Goal: Transaction & Acquisition: Obtain resource

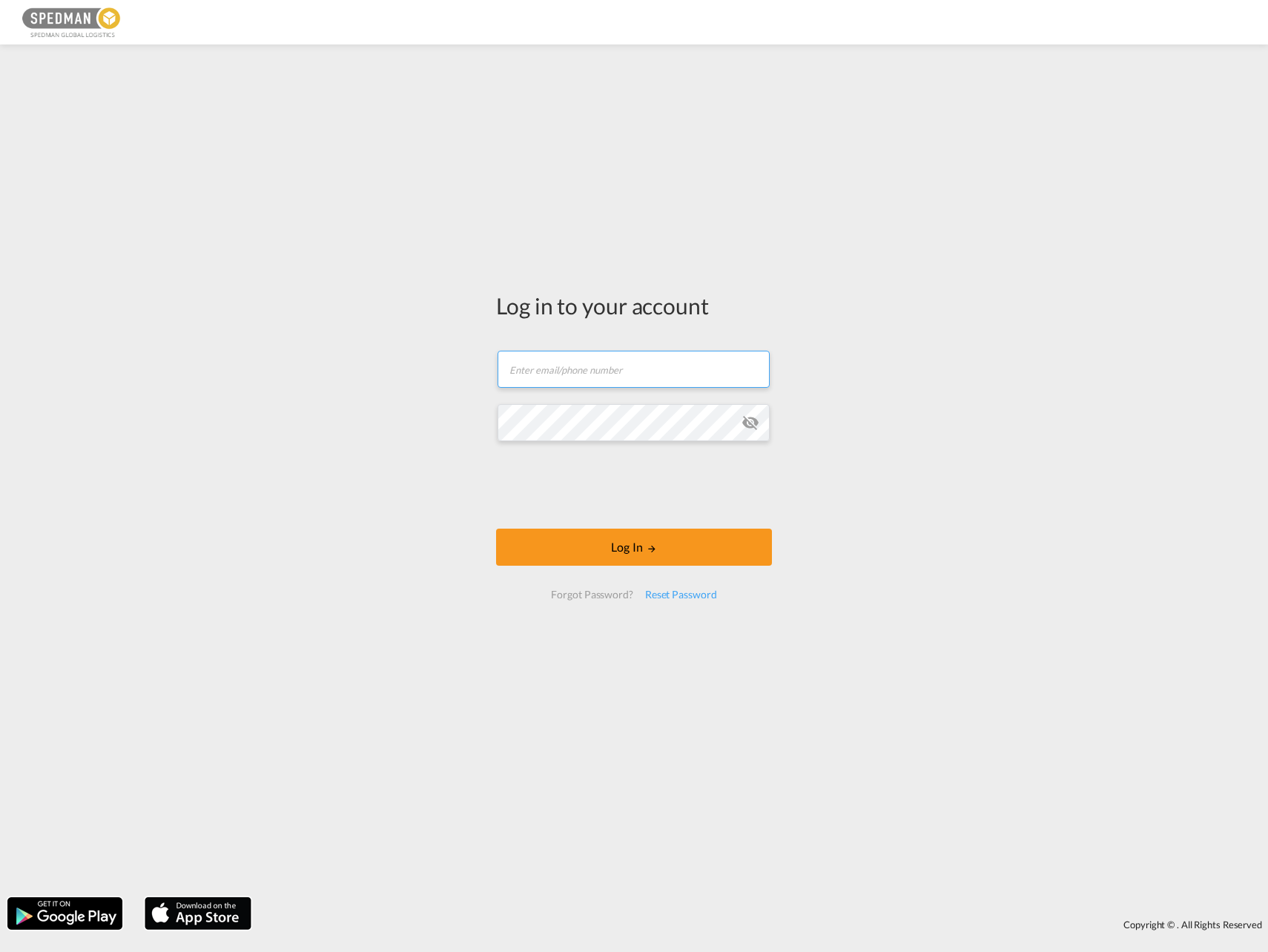
type input "seaexport@spedman.dk"
click at [8, 114] on div "Log in to your account seaexport@spedman.dk Email field is required Password fi…" at bounding box center [634, 470] width 1268 height 838
click at [638, 555] on button "Log In" at bounding box center [634, 547] width 276 height 37
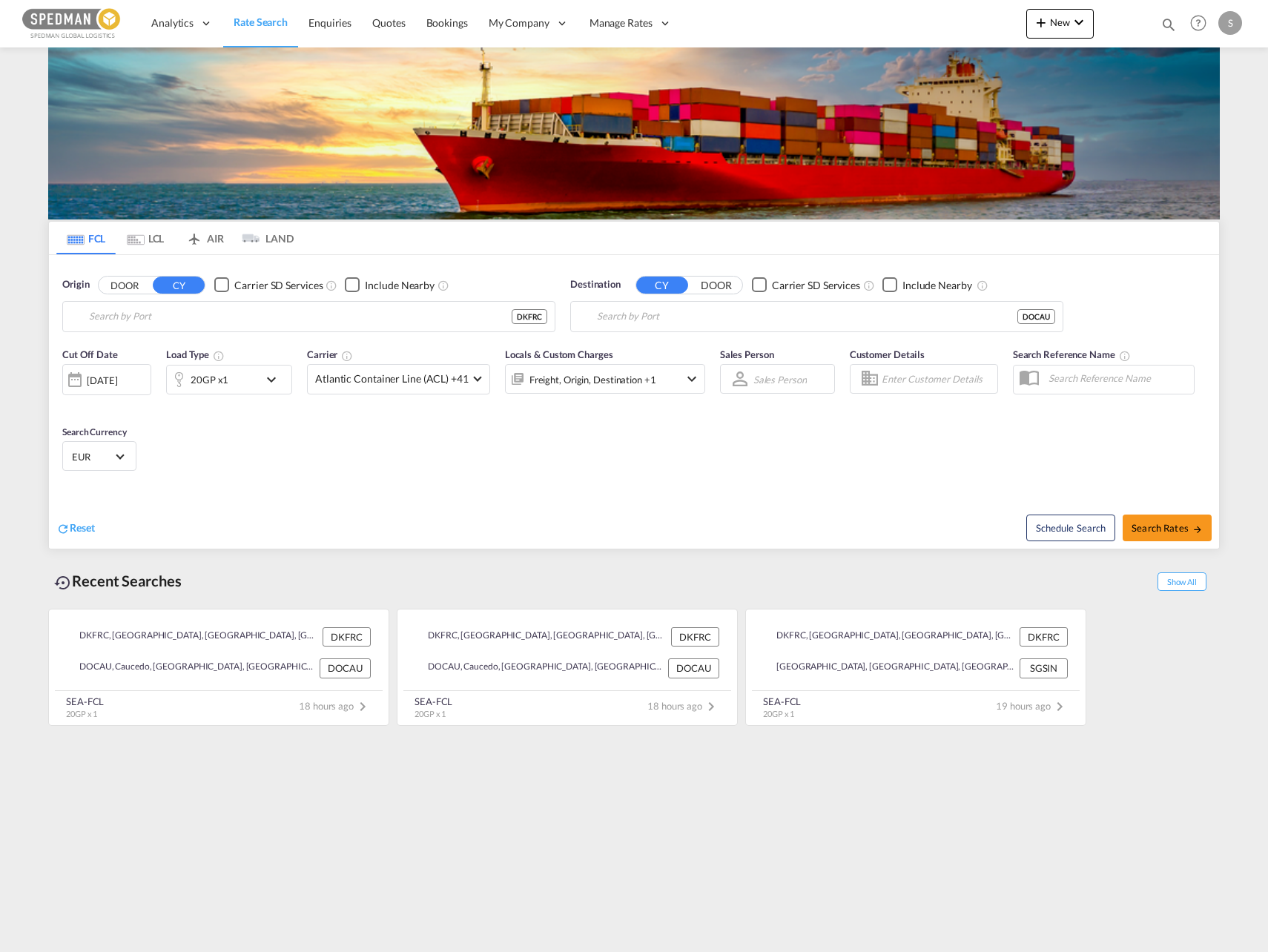
type input "Fredericia, DKFRC"
click at [245, 332] on md-autocomplete-wrap "Fredericia, DKFRC" at bounding box center [318, 320] width 458 height 30
click at [263, 324] on input "Fredericia, DKFRC" at bounding box center [318, 317] width 458 height 23
click at [702, 322] on input "Caucedo, DOCAU" at bounding box center [807, 317] width 420 height 23
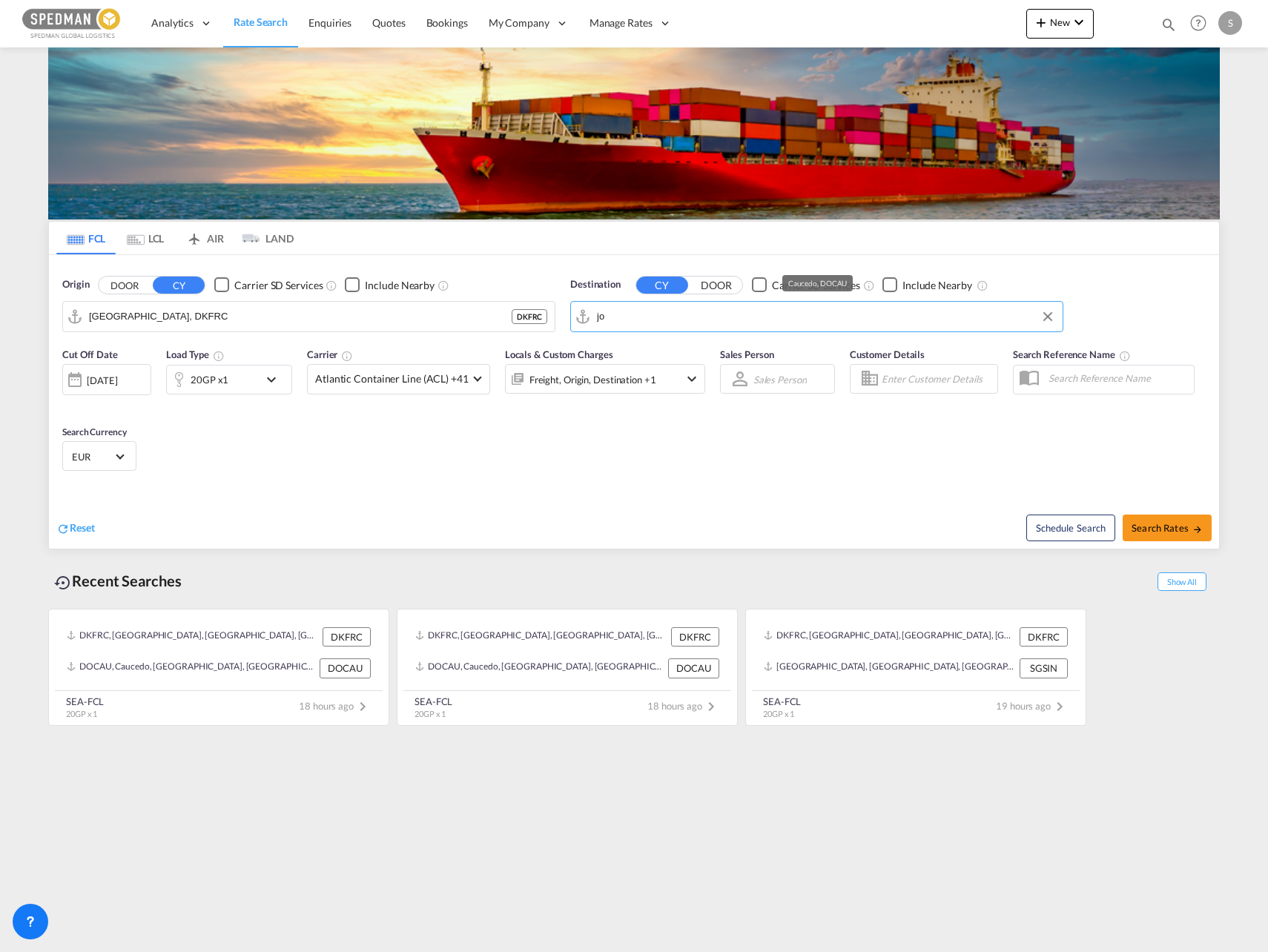
type input "j"
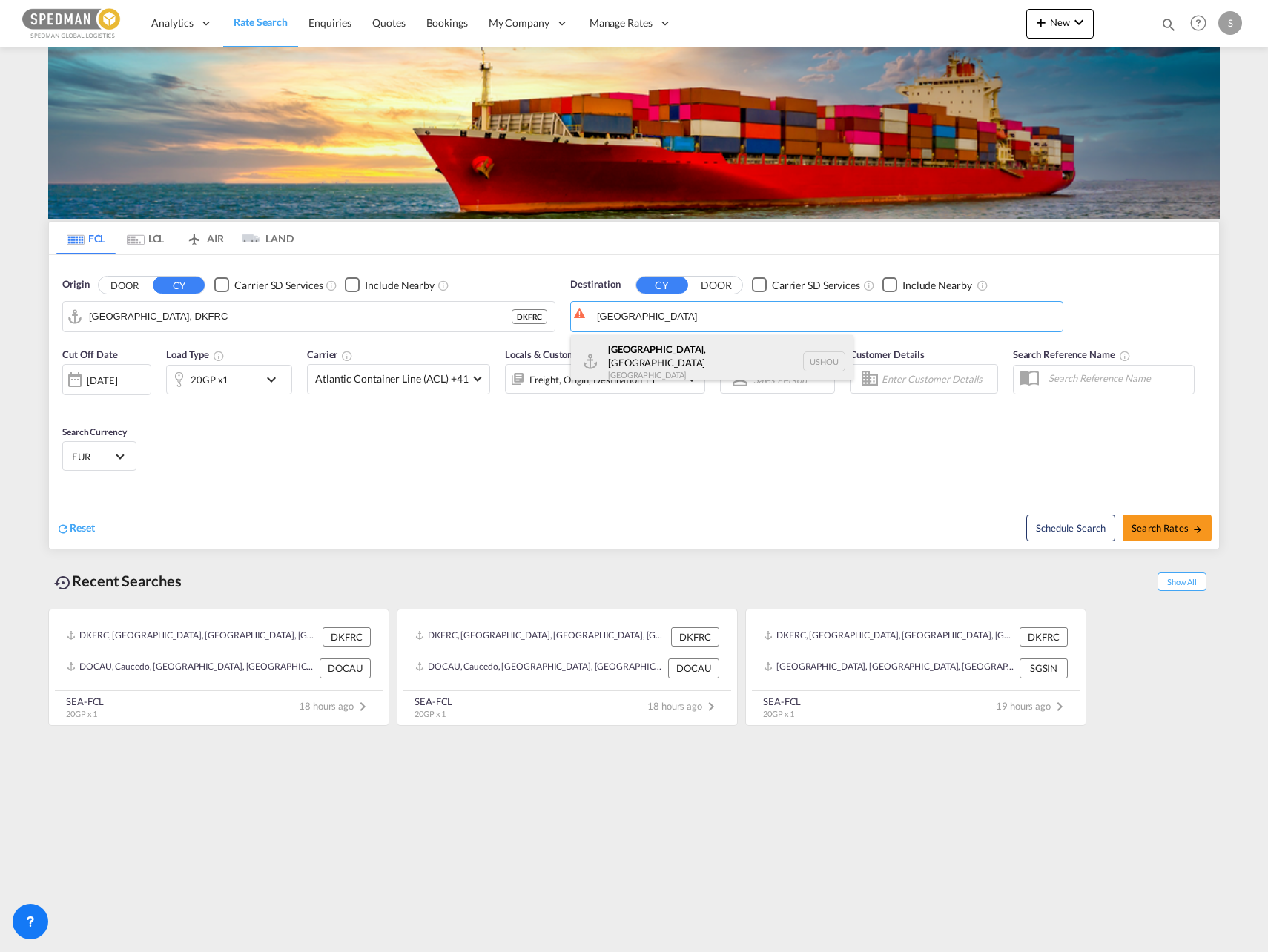
click at [629, 359] on div "Houston , TX United States USHOU" at bounding box center [712, 362] width 282 height 53
type input "Houston, TX, USHOU"
click at [272, 383] on md-icon "icon-chevron-down" at bounding box center [275, 380] width 26 height 18
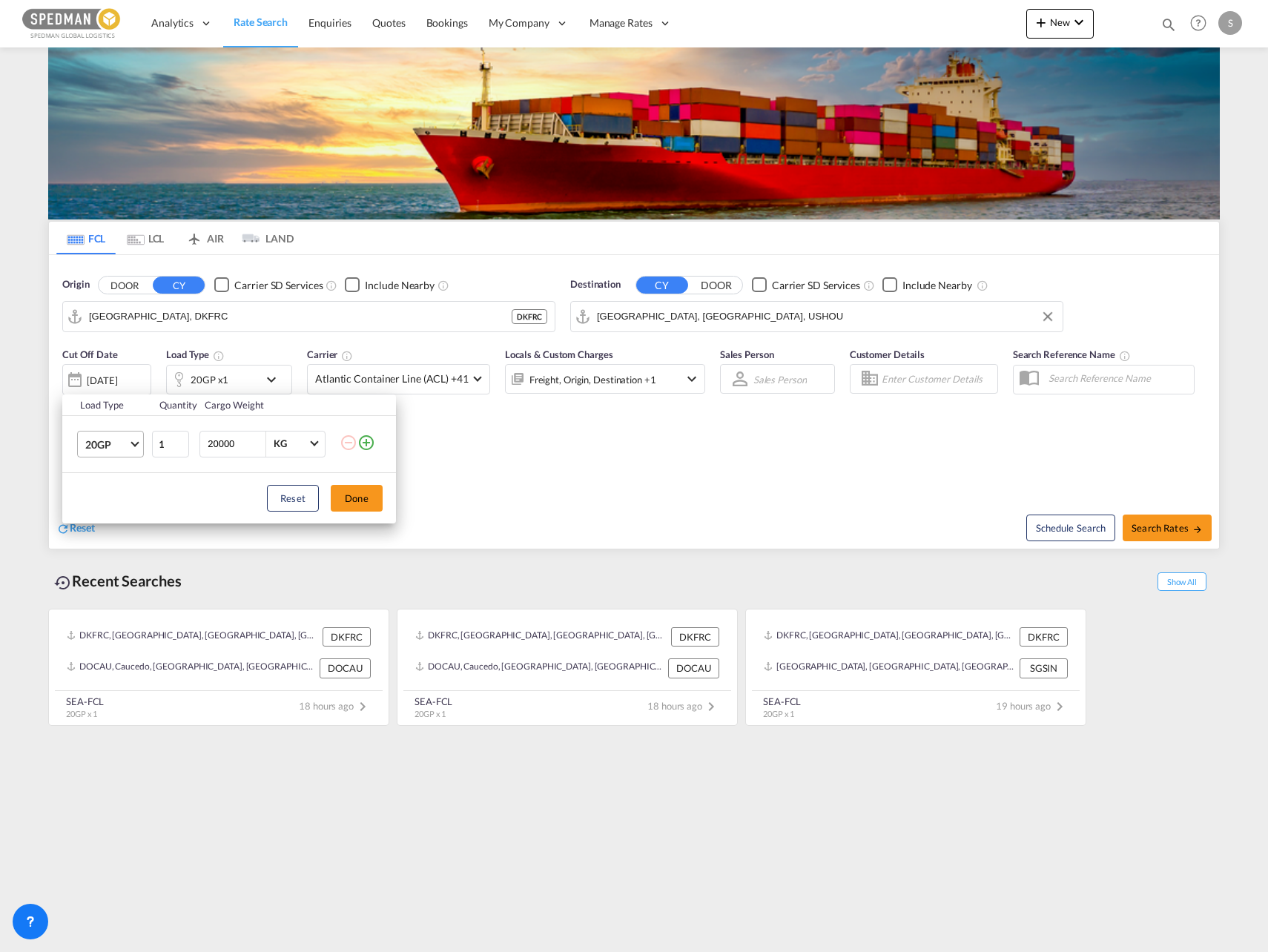
click at [131, 447] on md-select-value "20GP" at bounding box center [113, 444] width 59 height 26
click at [108, 514] on div "40HC" at bounding box center [99, 515] width 28 height 15
click at [377, 497] on button "Done" at bounding box center [356, 498] width 52 height 27
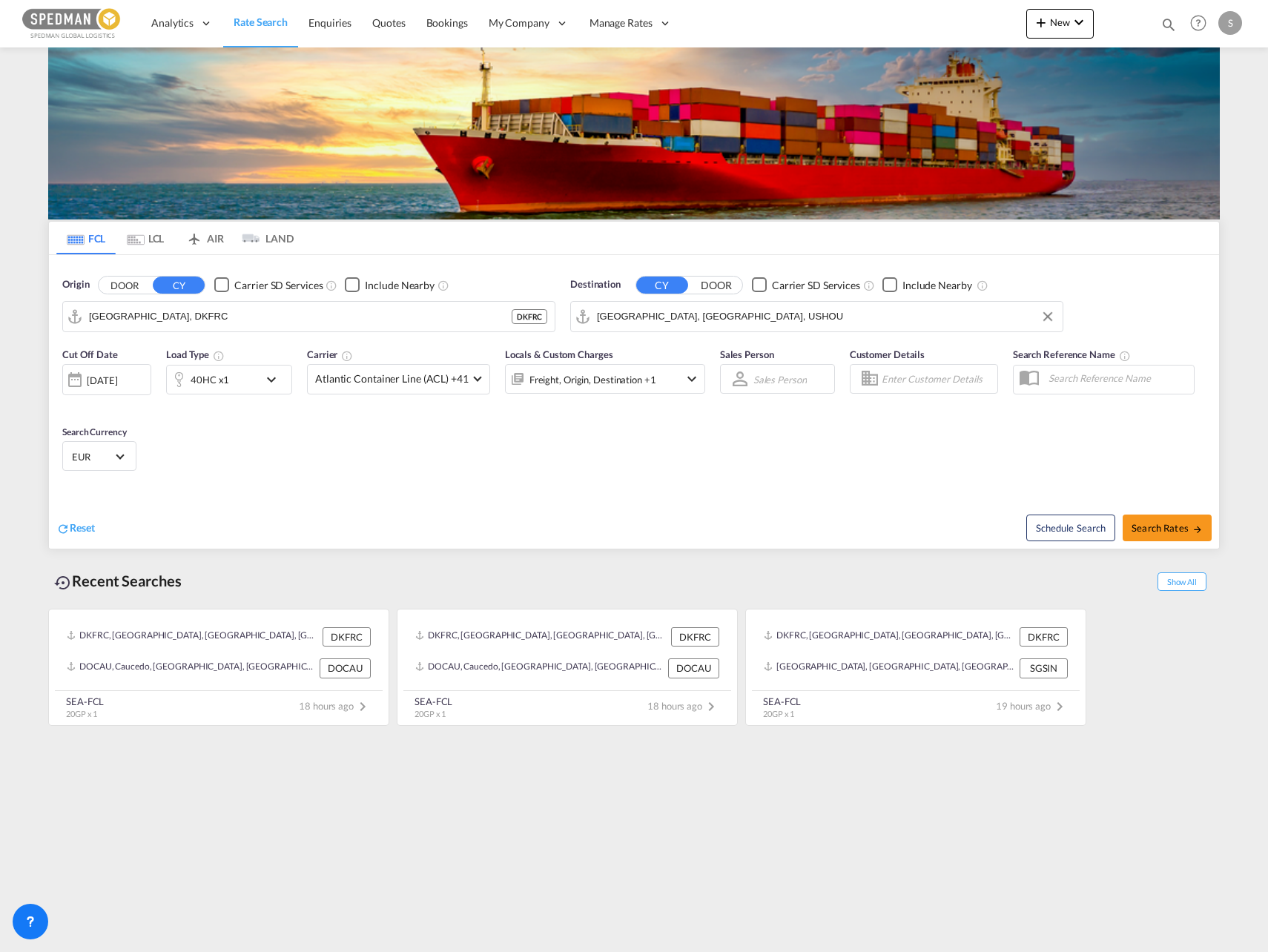
click at [110, 455] on span "EUR" at bounding box center [92, 457] width 41 height 14
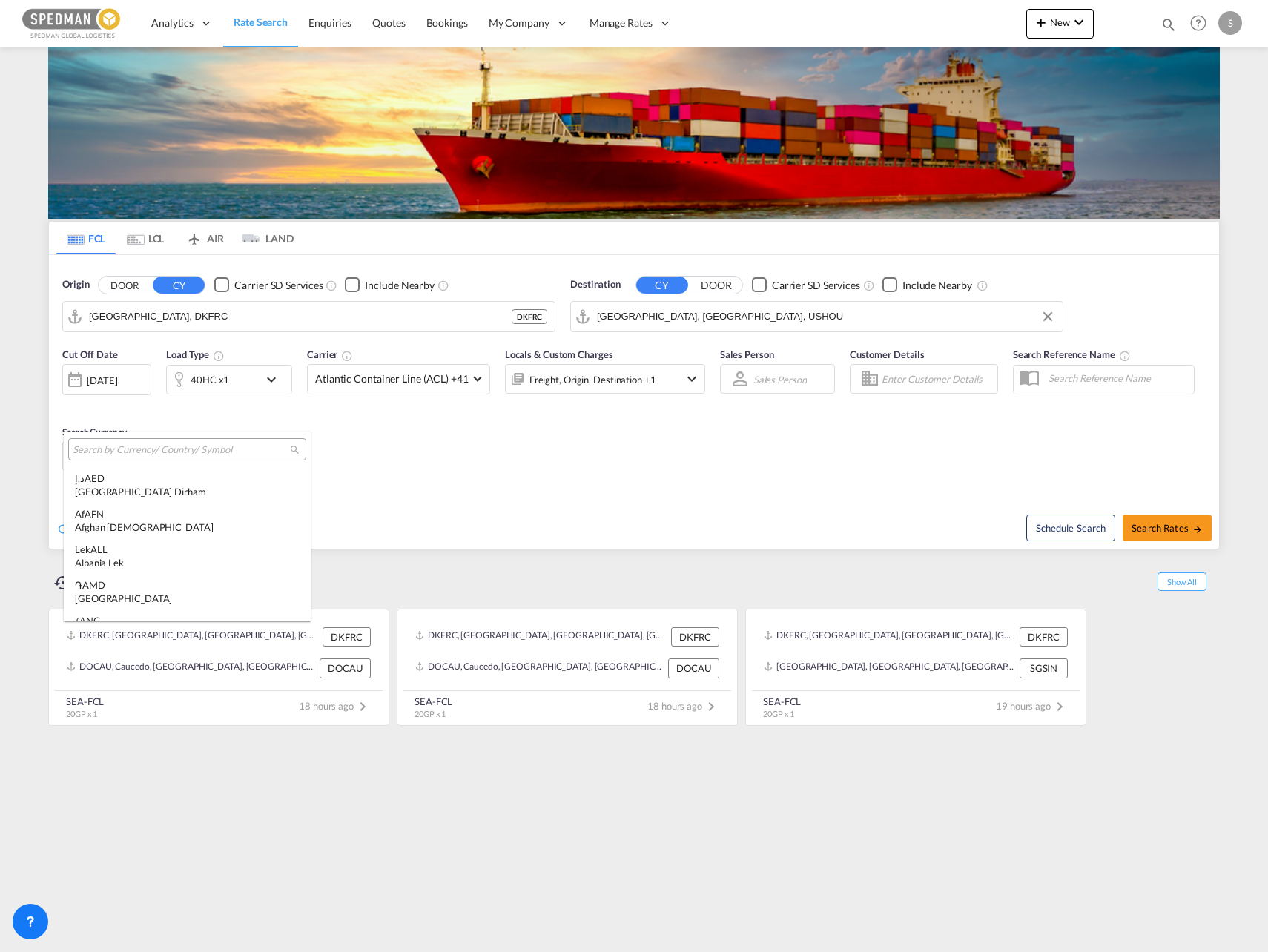
scroll to position [1489, 0]
click at [110, 455] on input "search" at bounding box center [182, 450] width 218 height 14
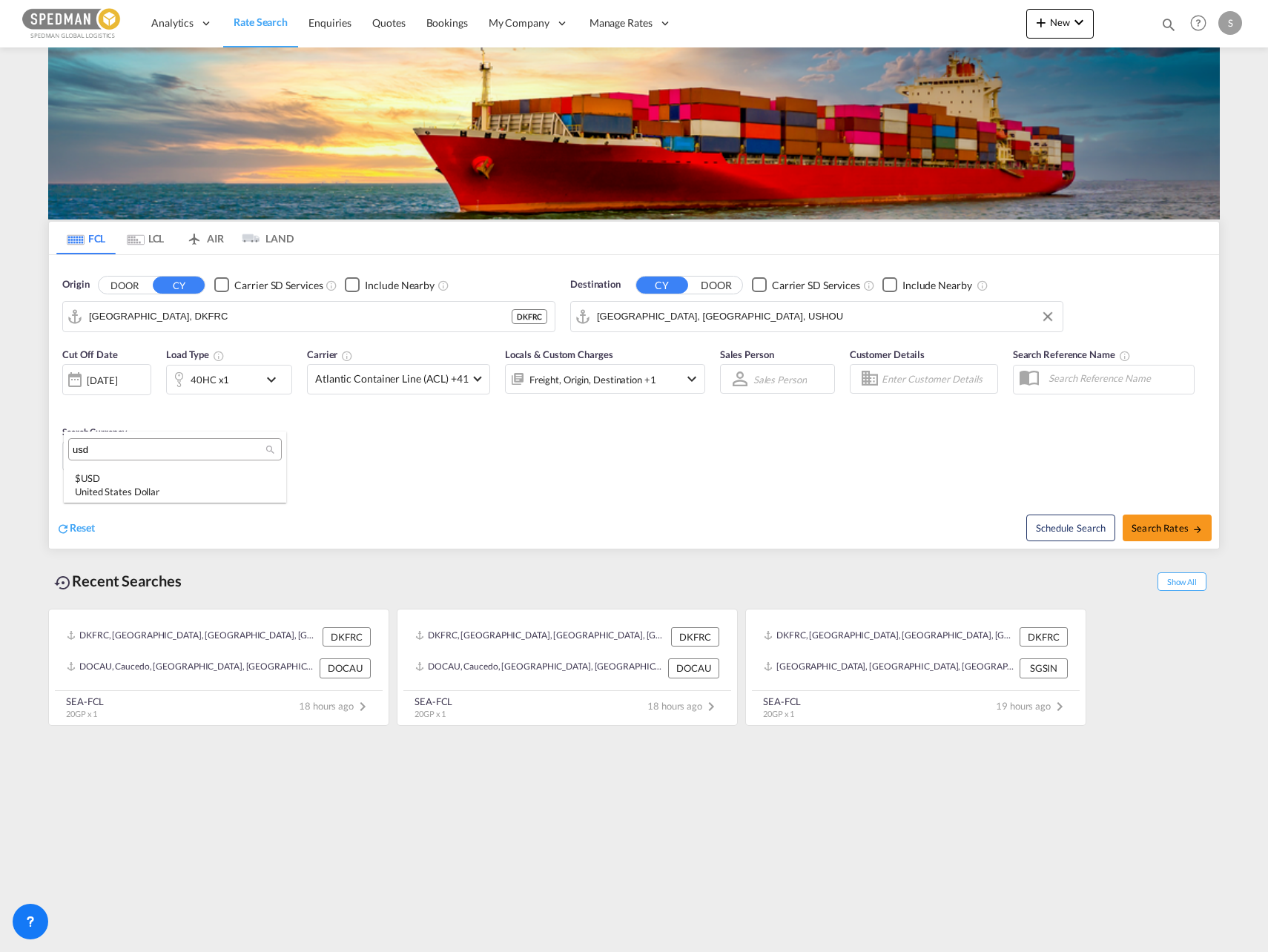
scroll to position [0, 0]
type input "usd"
click at [102, 478] on div "$ USD United States Dollar" at bounding box center [175, 485] width 200 height 27
click at [1174, 528] on span "Search Rates" at bounding box center [1167, 528] width 71 height 12
type input "DKFRC to USHOU / 3 Oct 2025"
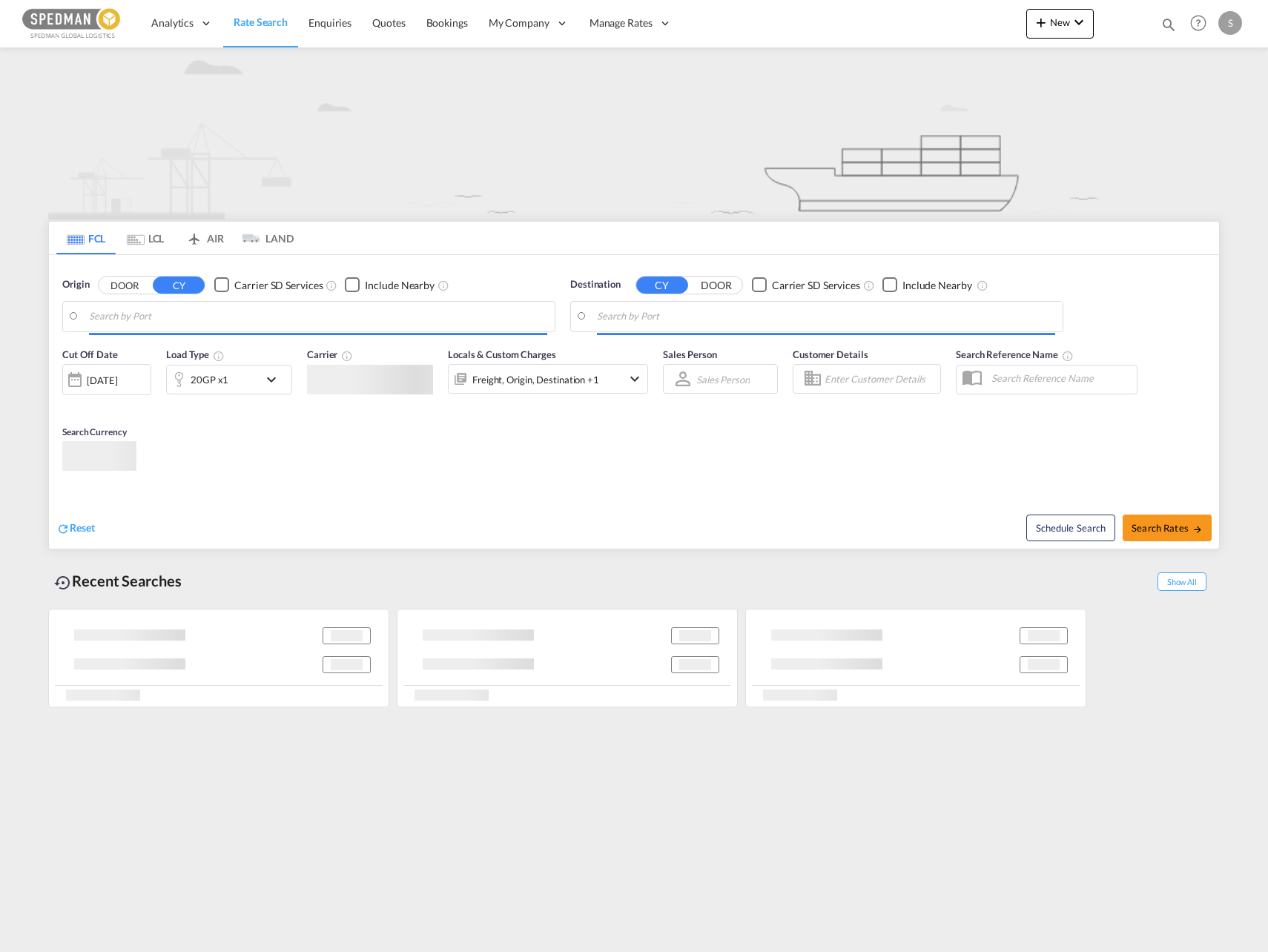
type input "[GEOGRAPHIC_DATA], DKFRC"
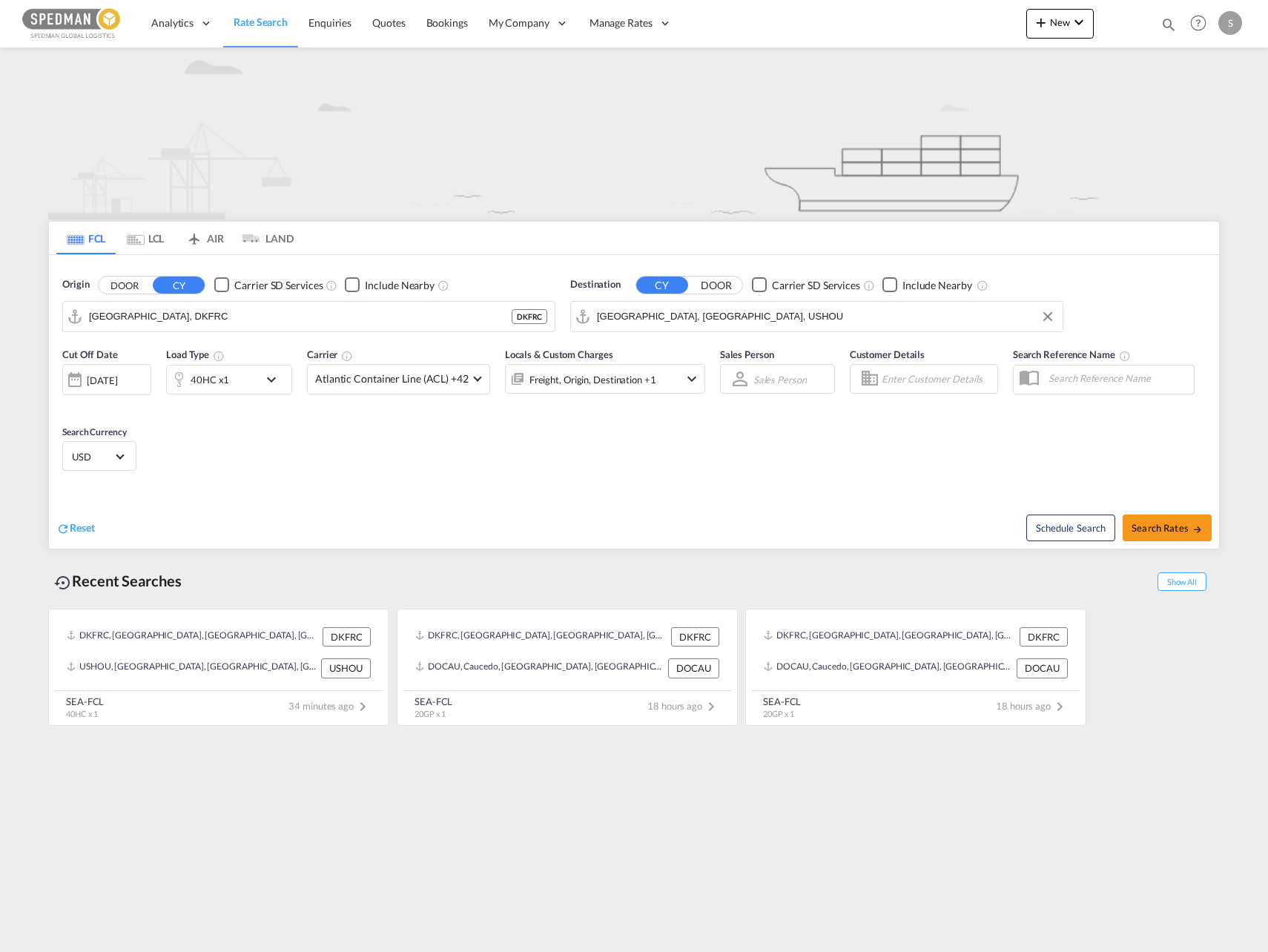
click at [680, 323] on input "Houston, TX, USHOU" at bounding box center [826, 317] width 458 height 23
click at [648, 353] on div "Caucedo Dominican Republic DOCAU" at bounding box center [712, 357] width 282 height 44
type input "Caucedo, DOCAU"
click at [96, 458] on span "USD" at bounding box center [92, 457] width 41 height 14
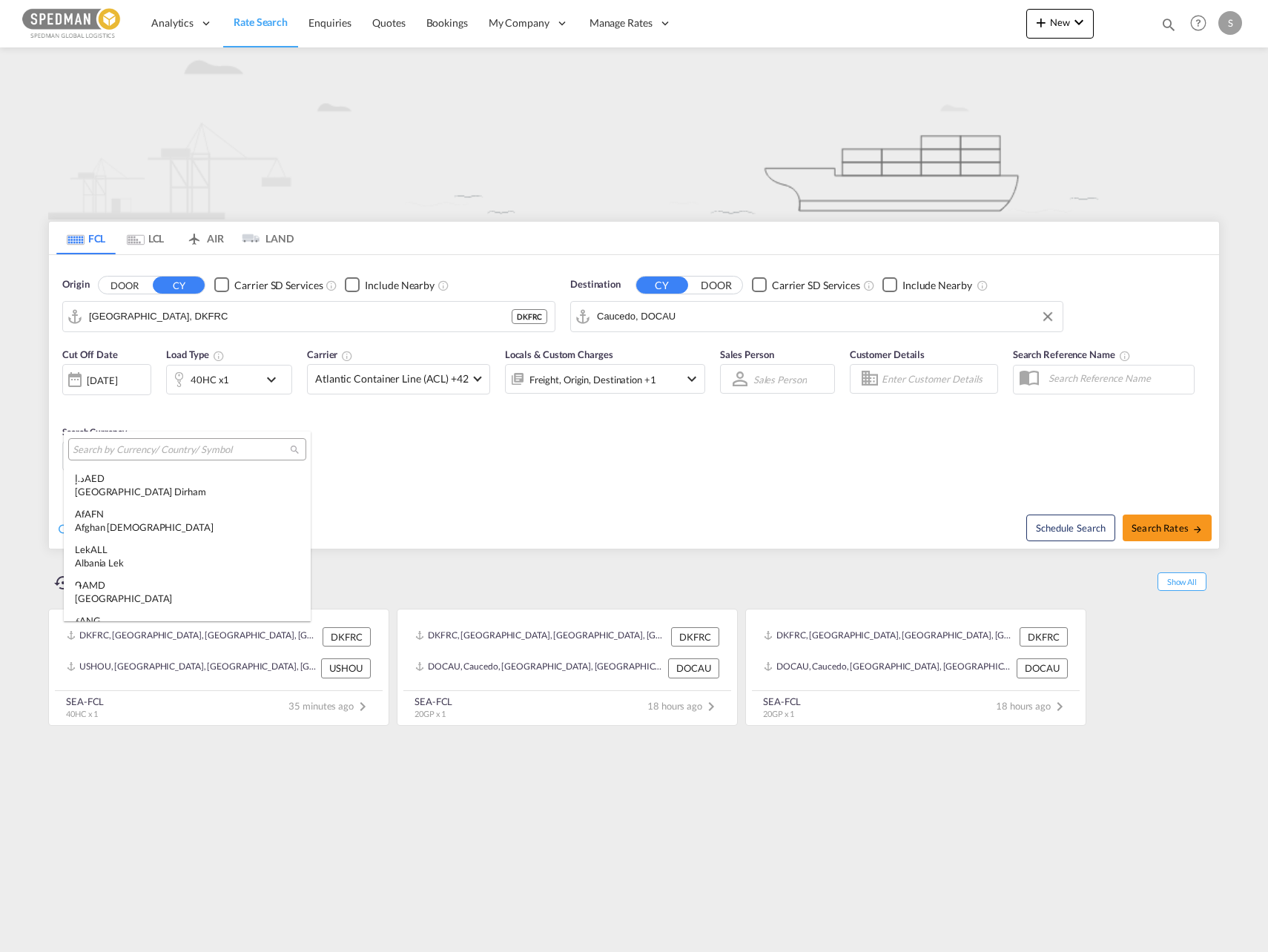
scroll to position [5119, 0]
click at [119, 450] on input "search" at bounding box center [182, 450] width 218 height 14
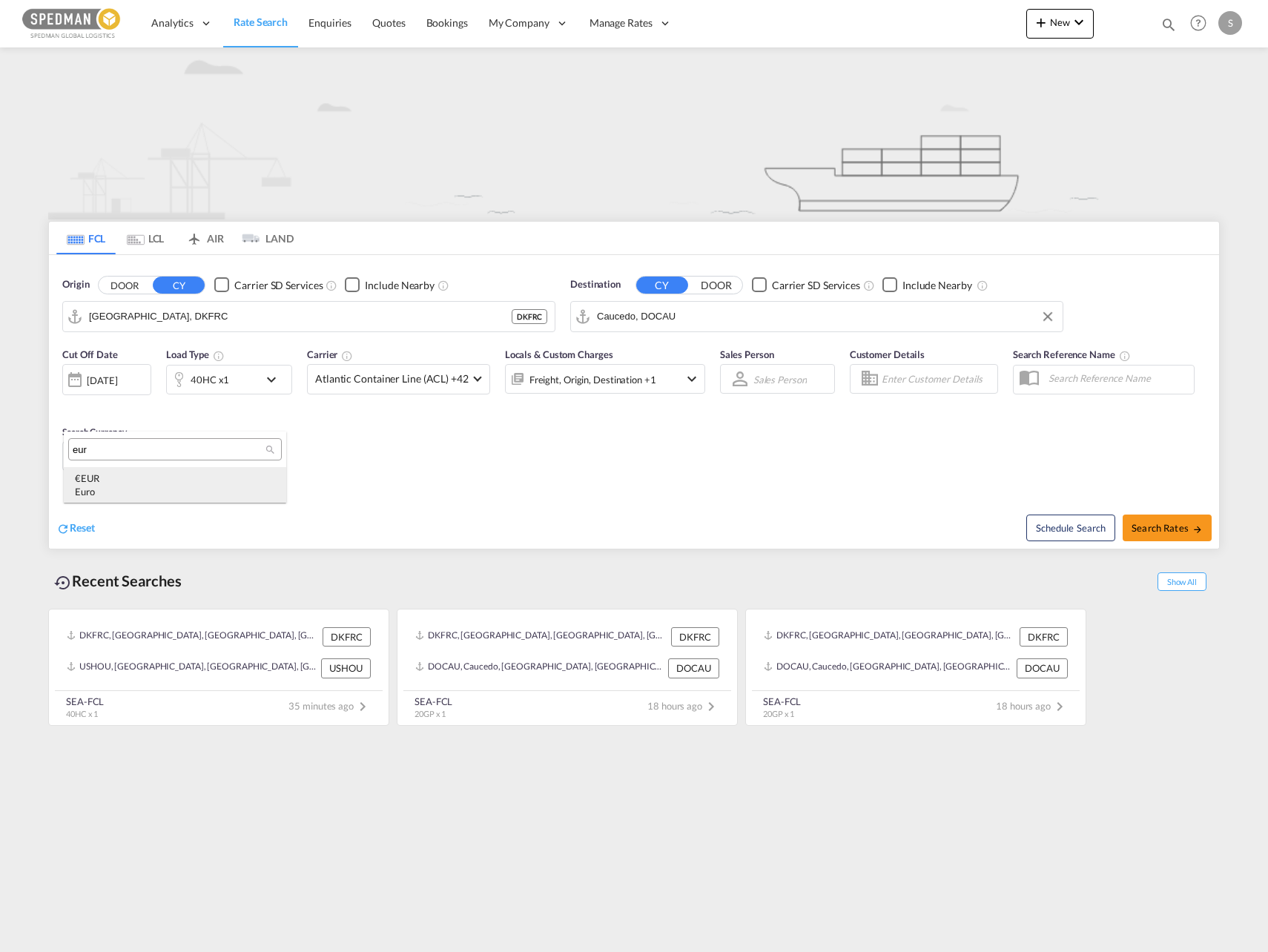
type input "eur"
click at [107, 483] on div "€ EUR Euro" at bounding box center [175, 485] width 200 height 27
click at [1178, 527] on span "Search Rates" at bounding box center [1167, 528] width 71 height 12
type input "DKFRC to DOCAU / 3 Oct 2025"
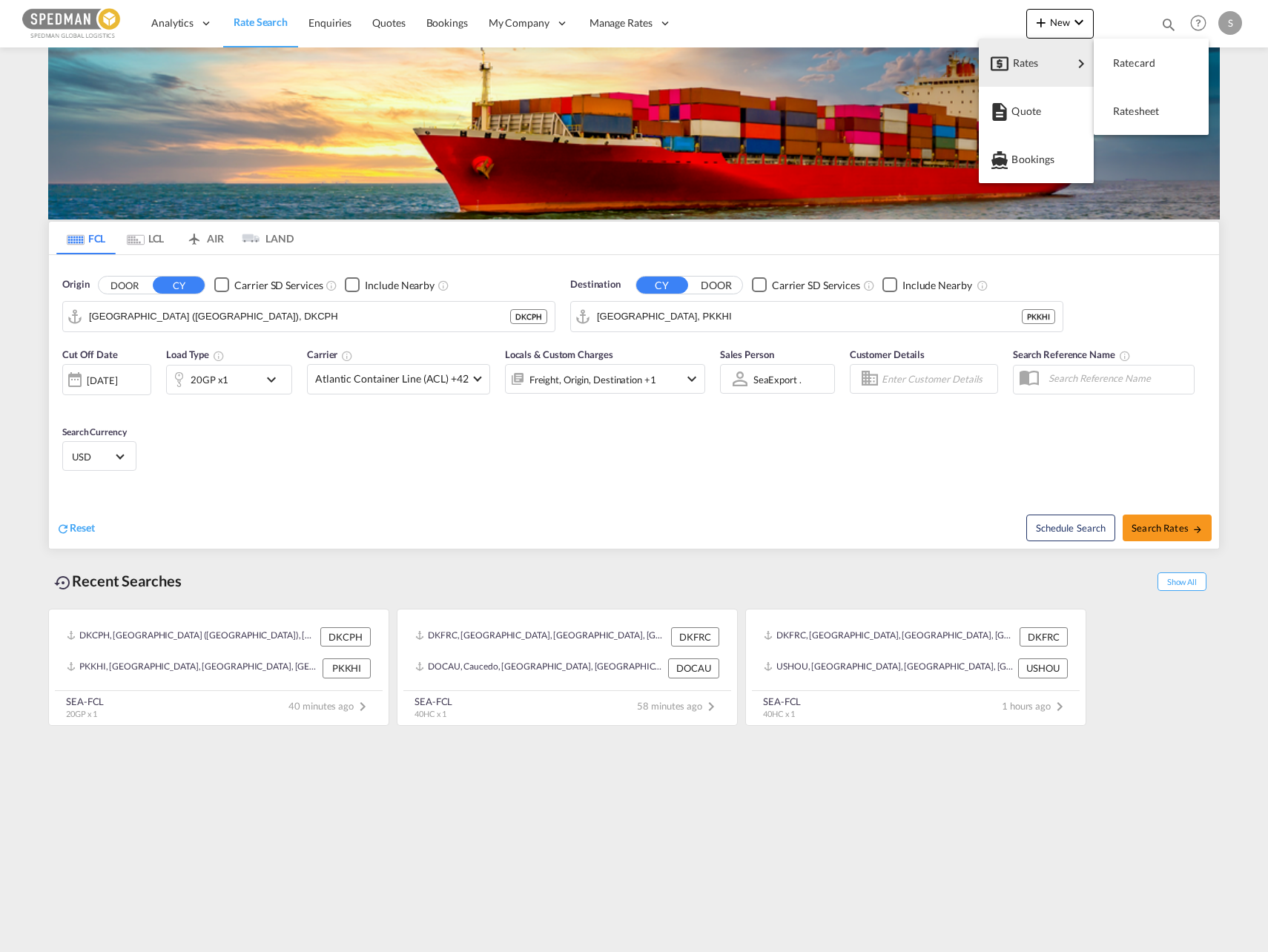
click at [1050, 68] on div "Rates" at bounding box center [1042, 62] width 59 height 37
click at [1129, 104] on span "Ratesheet" at bounding box center [1122, 111] width 17 height 30
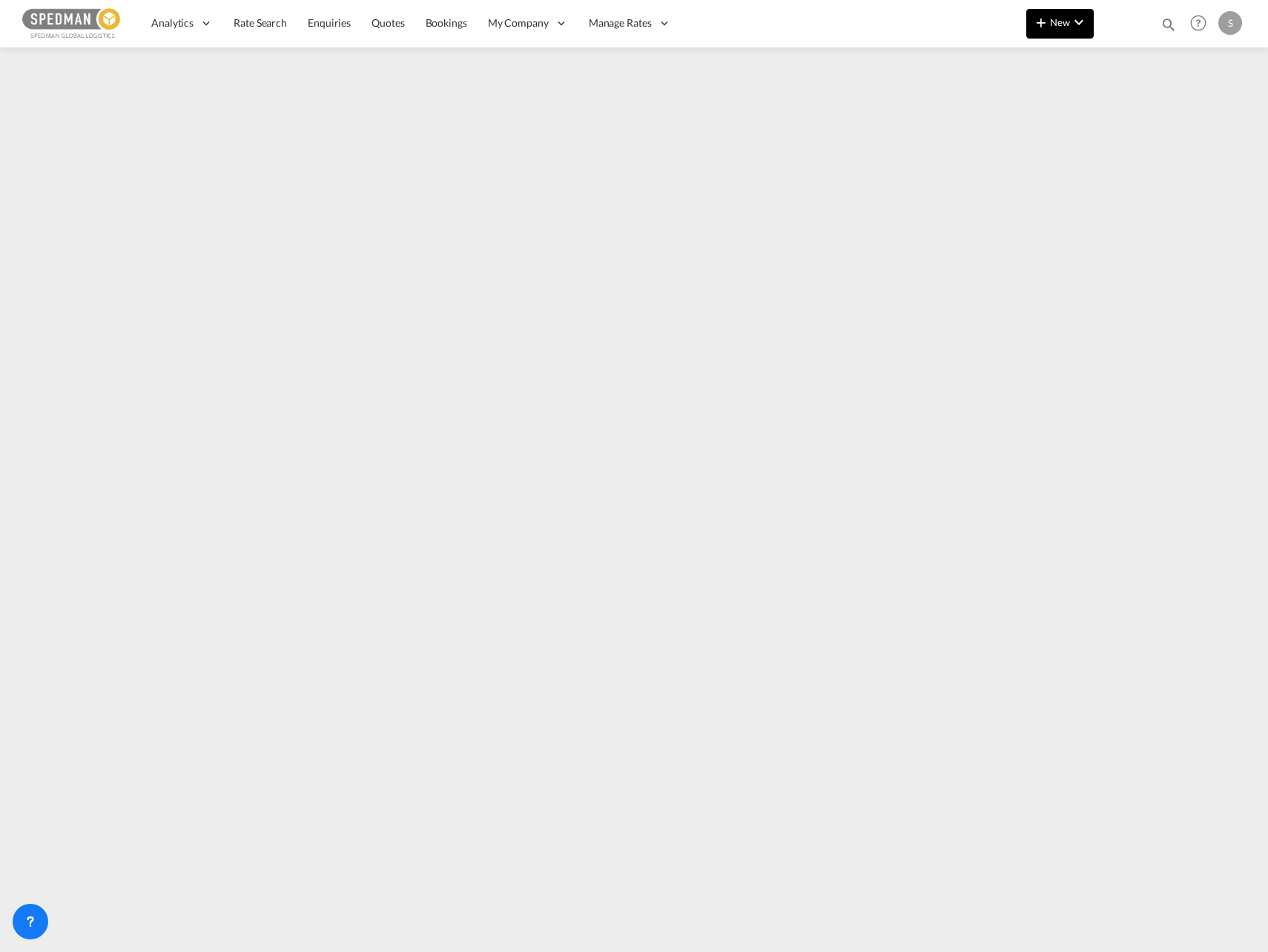
click at [1072, 19] on md-icon "icon-chevron-down" at bounding box center [1079, 23] width 18 height 18
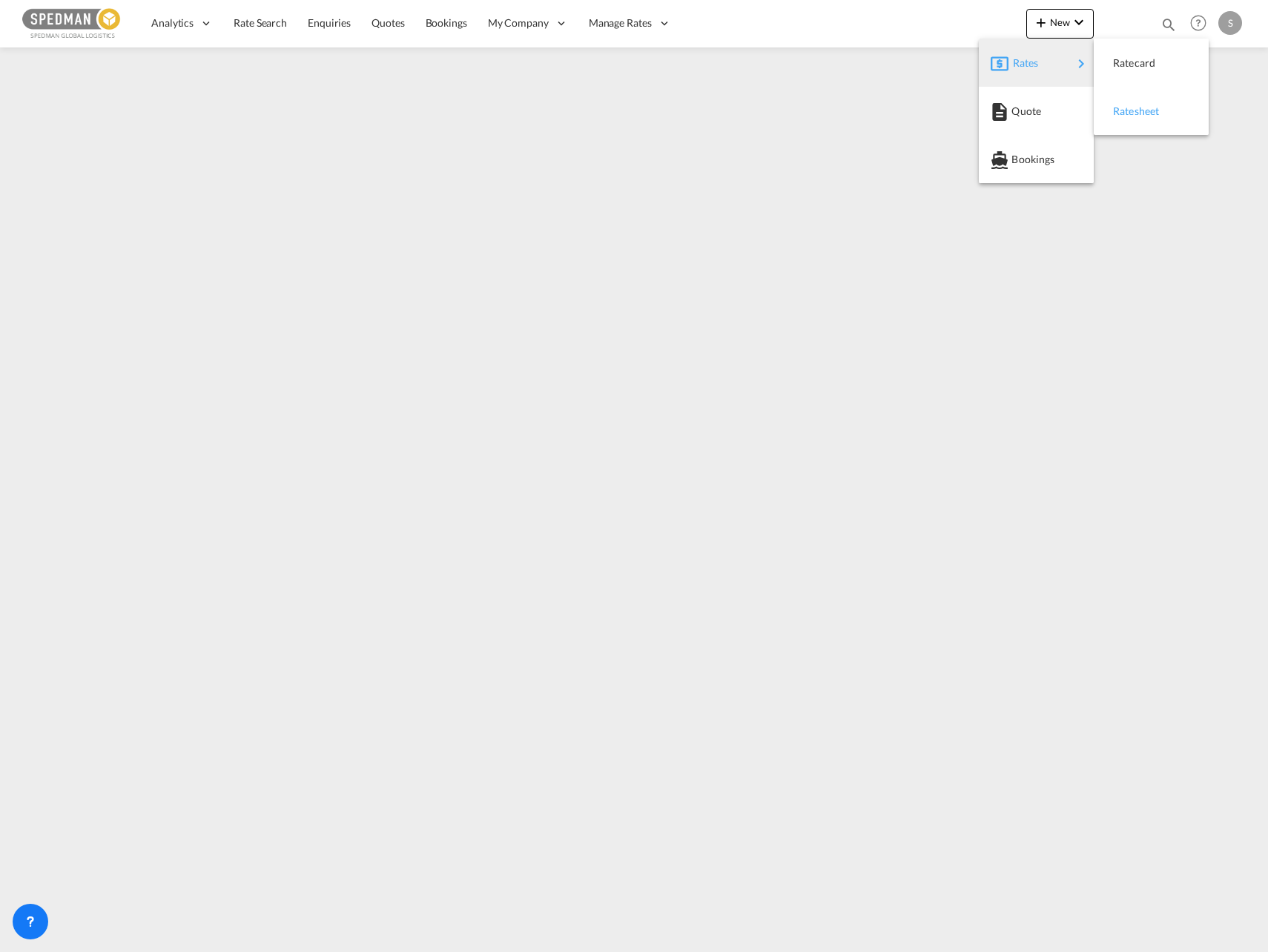
click at [1161, 116] on div "Ratesheet" at bounding box center [1140, 111] width 55 height 37
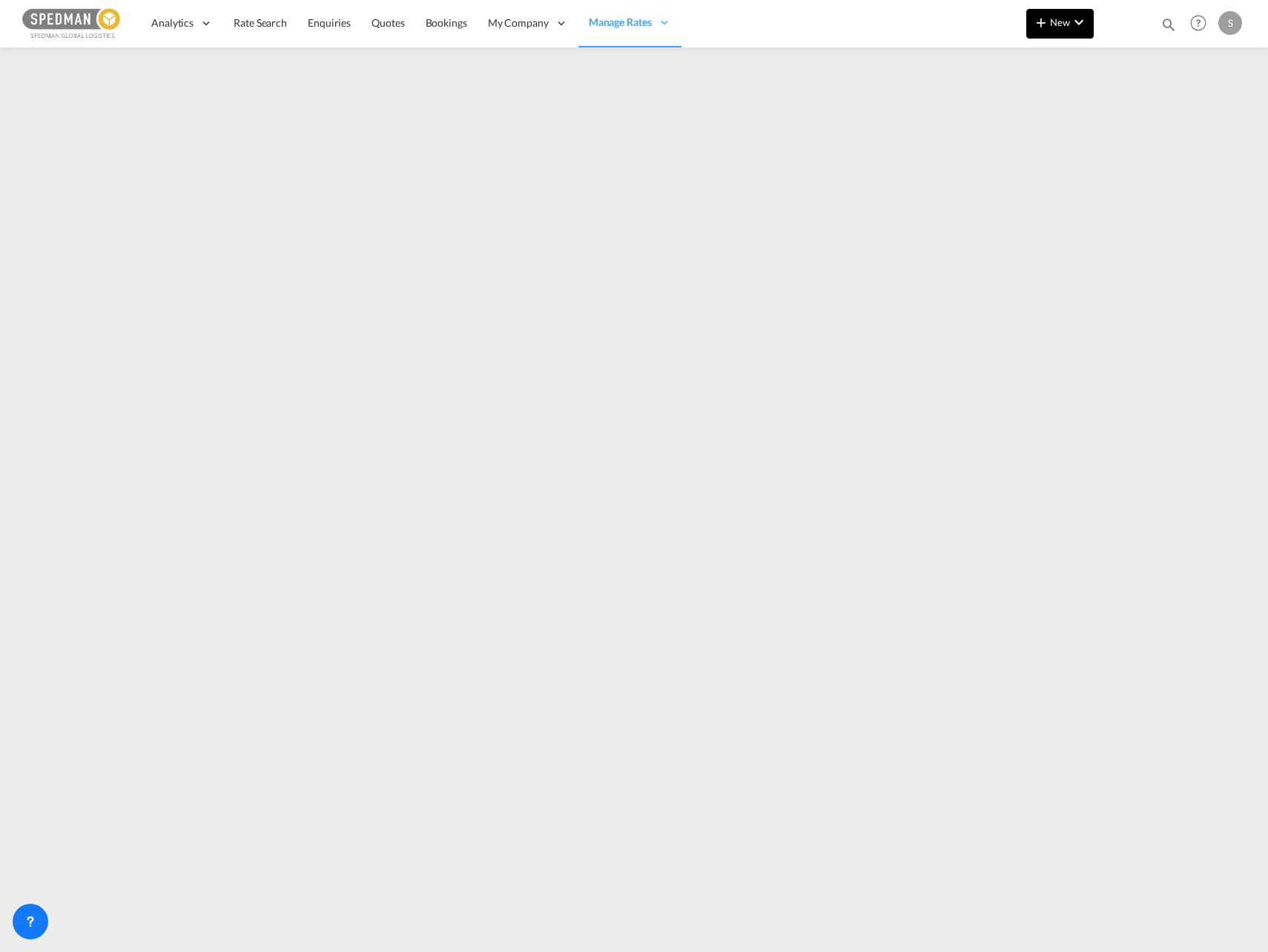
click at [1063, 22] on span "New" at bounding box center [1060, 23] width 56 height 12
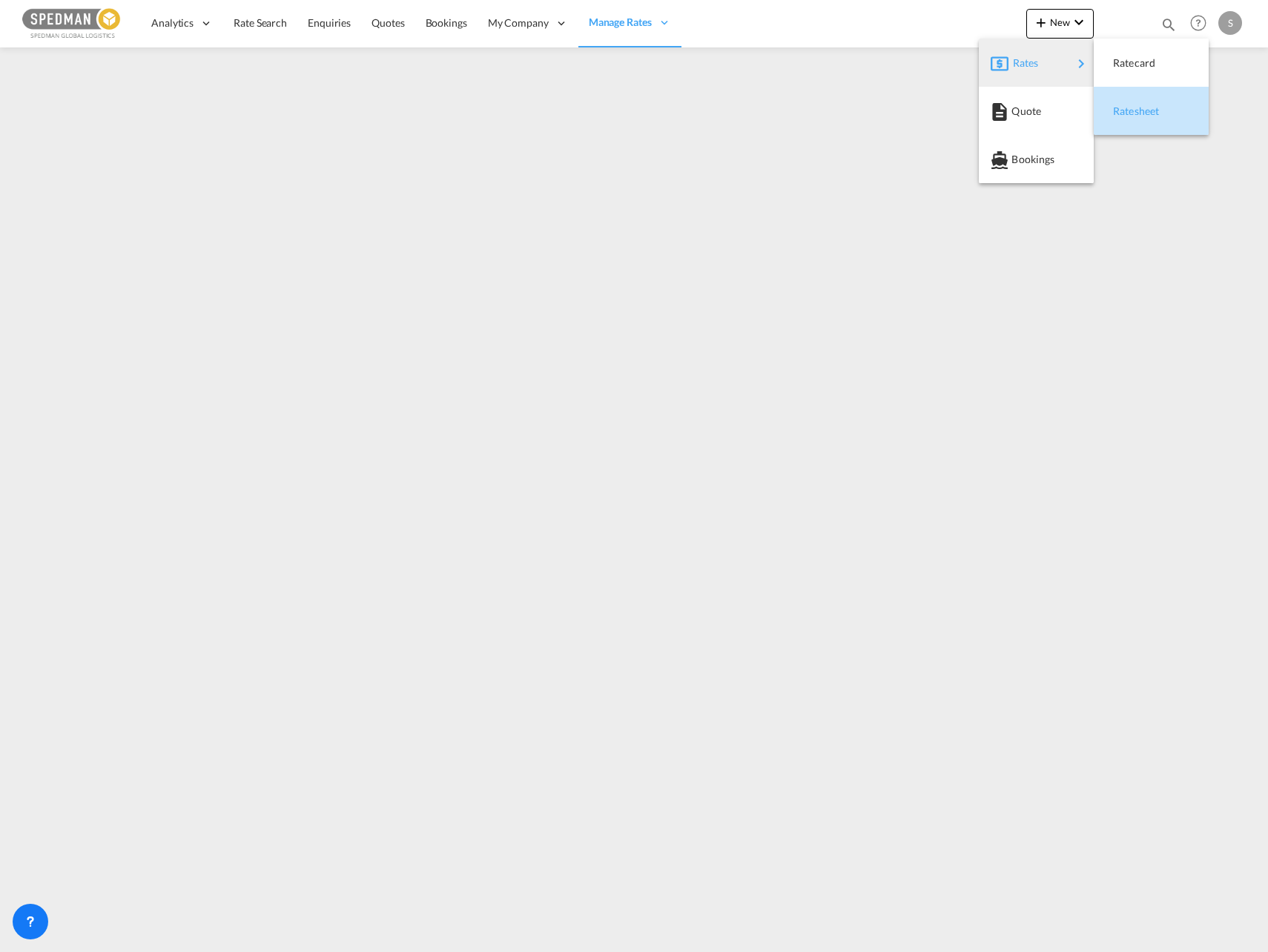
click at [1129, 104] on span "Ratesheet" at bounding box center [1122, 111] width 17 height 30
